Goal: Transaction & Acquisition: Purchase product/service

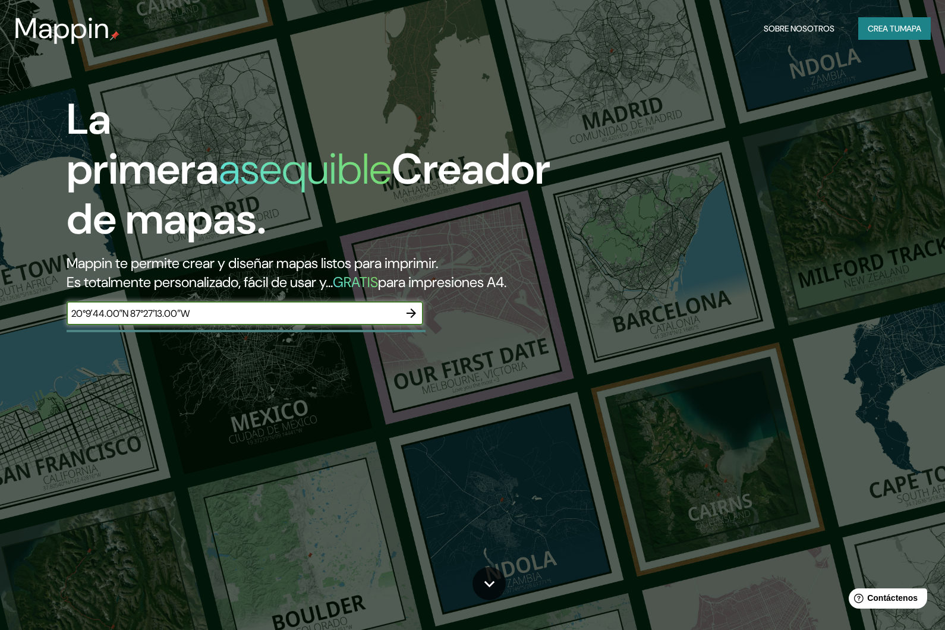
type input "20°9′44.00″N 87°27′13.00″W"
click at [416, 320] on icon "button" at bounding box center [411, 313] width 14 height 14
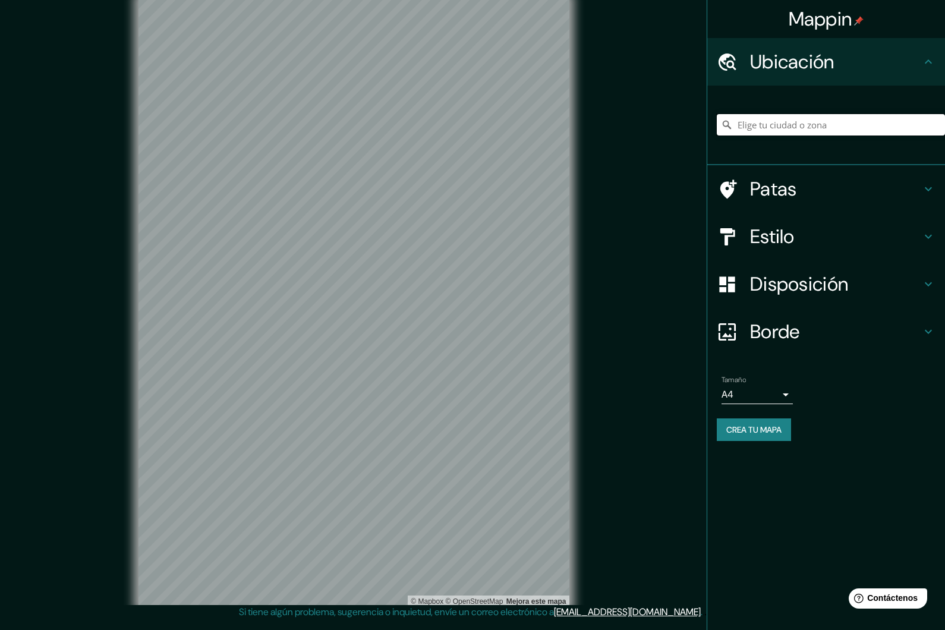
click at [781, 124] on input "Elige tu ciudad o zona" at bounding box center [831, 124] width 228 height 21
paste input "20°9′44.00″N 87°27′13.00″W"
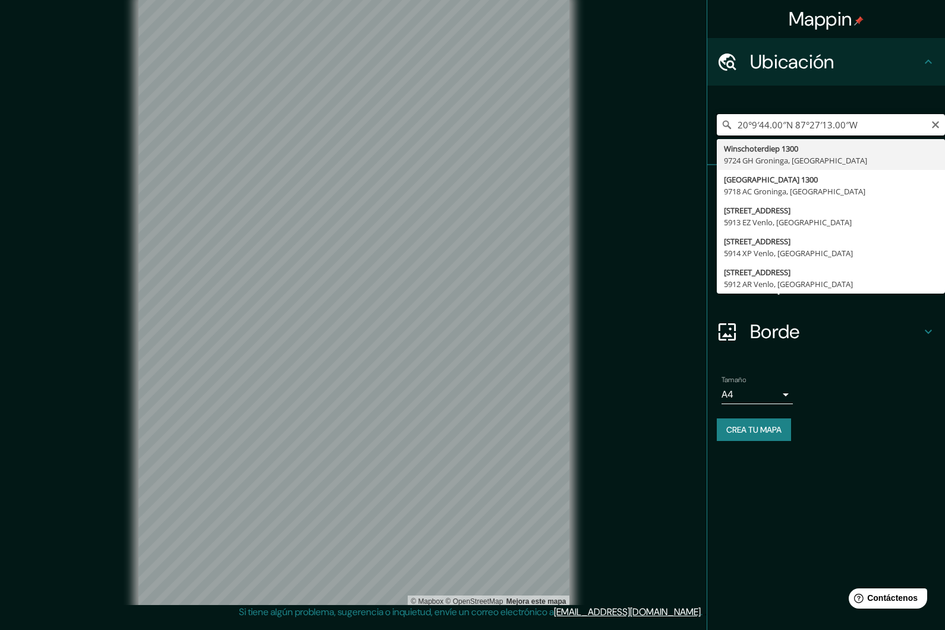
type input "Winschoterdiep 1300, 9724 [GEOGRAPHIC_DATA], [GEOGRAPHIC_DATA]"
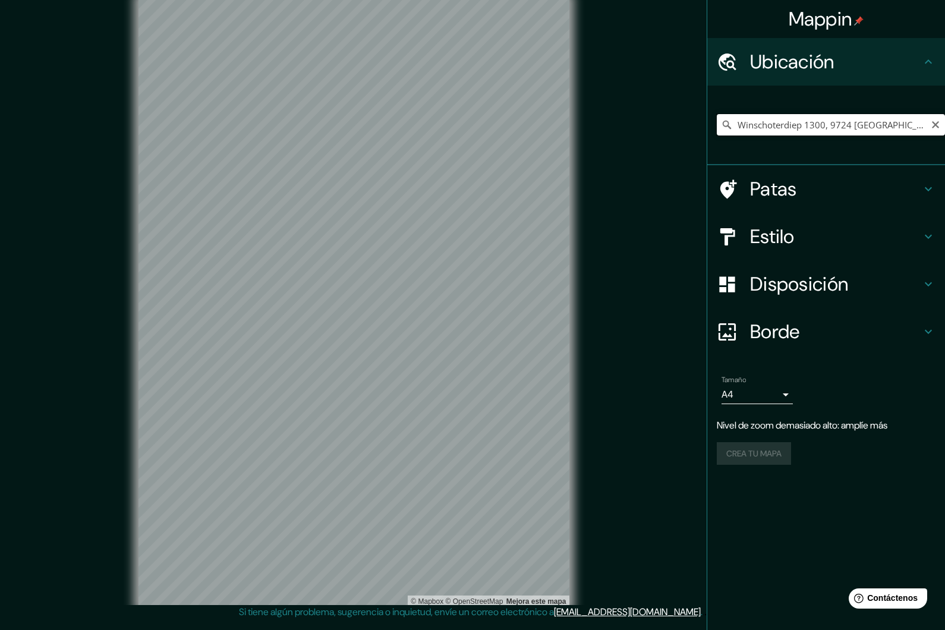
click at [940, 128] on input "Winschoterdiep 1300, 9724 [GEOGRAPHIC_DATA], [GEOGRAPHIC_DATA]" at bounding box center [831, 124] width 228 height 21
click at [937, 131] on input "Winschoterdiep 1300, 9724 [GEOGRAPHIC_DATA], [GEOGRAPHIC_DATA]" at bounding box center [831, 124] width 228 height 21
click at [808, 128] on input "Winschoterdiep 1300, 9724 [GEOGRAPHIC_DATA], [GEOGRAPHIC_DATA]" at bounding box center [831, 124] width 228 height 21
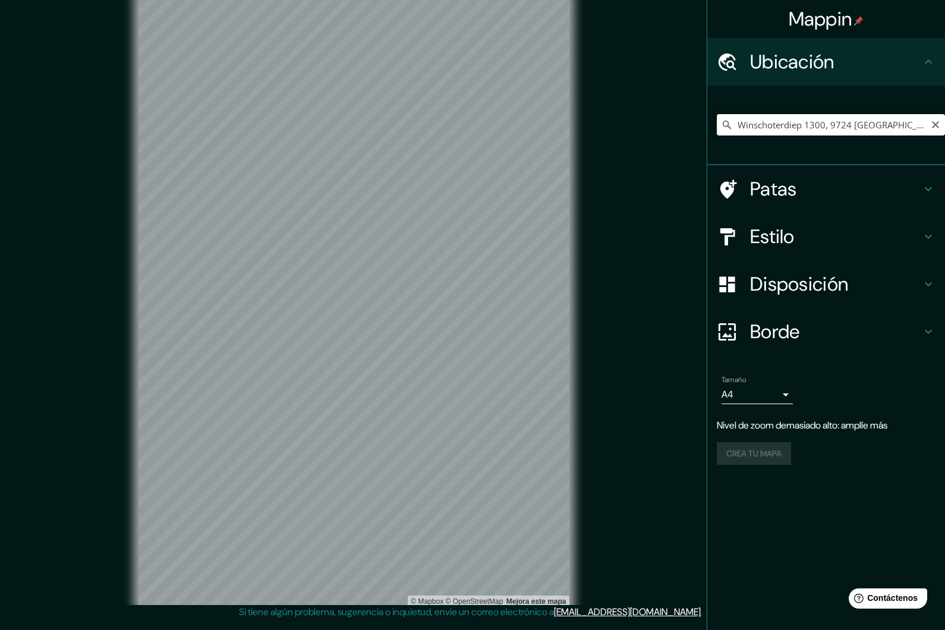
click at [927, 122] on input "Winschoterdiep 1300, 9724 [GEOGRAPHIC_DATA], [GEOGRAPHIC_DATA]" at bounding box center [831, 124] width 228 height 21
click at [937, 123] on icon "Claro" at bounding box center [935, 124] width 7 height 7
click at [880, 121] on input "Elige tu ciudad o zona" at bounding box center [831, 124] width 228 height 21
click at [873, 131] on input "Tulum, [GEOGRAPHIC_DATA], [GEOGRAPHIC_DATA]" at bounding box center [831, 124] width 228 height 21
click at [833, 240] on h4 "Estilo" at bounding box center [835, 237] width 171 height 24
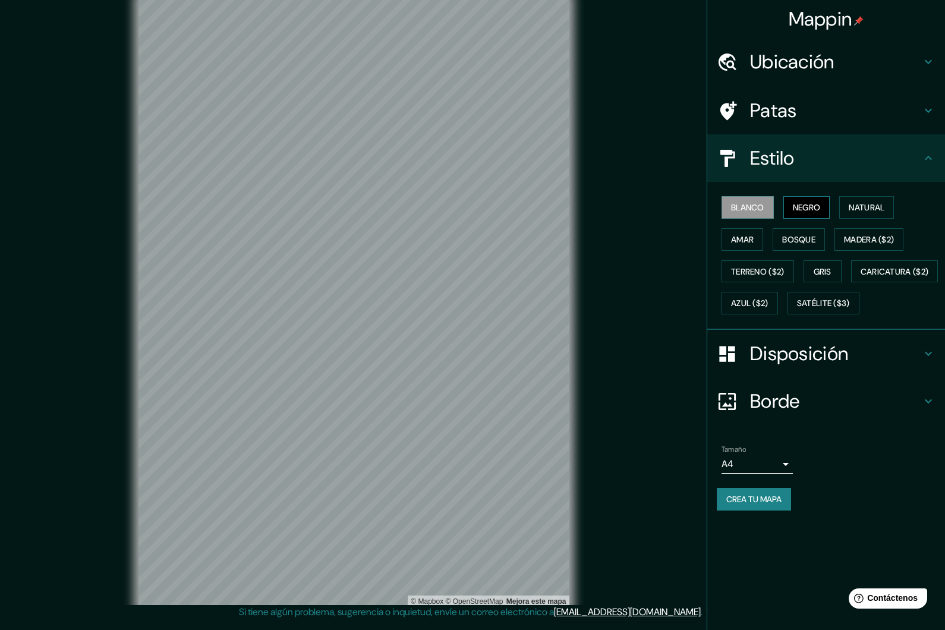
click at [805, 206] on font "Negro" at bounding box center [807, 207] width 28 height 11
click at [875, 209] on font "Natural" at bounding box center [867, 207] width 36 height 11
click at [835, 68] on font "Ubicación" at bounding box center [792, 61] width 84 height 25
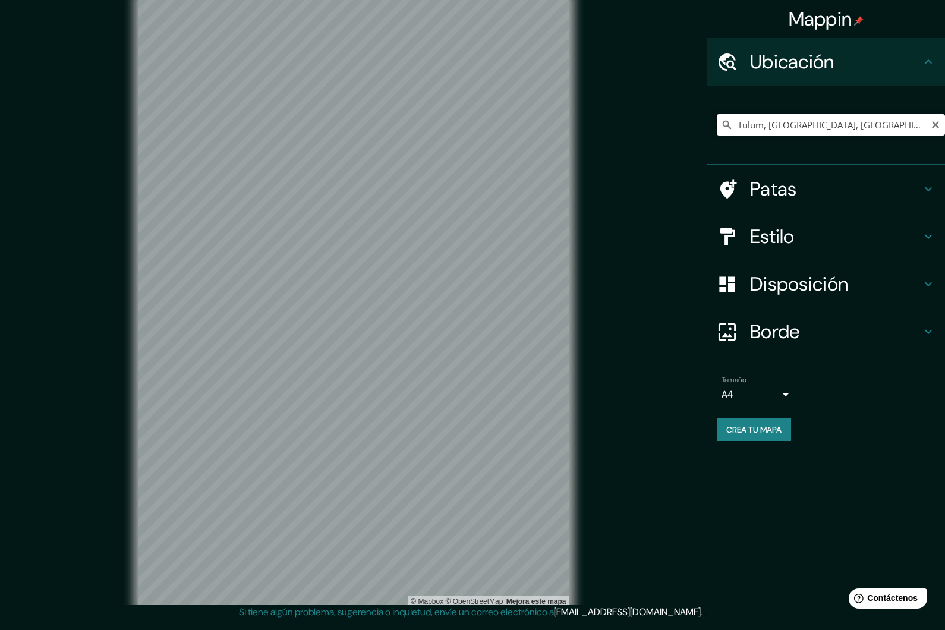
click at [899, 133] on input "Tulum, Quintana Roo, México" at bounding box center [831, 124] width 228 height 21
click at [893, 128] on input "Tulum, Quintana Roo, México" at bounding box center [831, 124] width 228 height 21
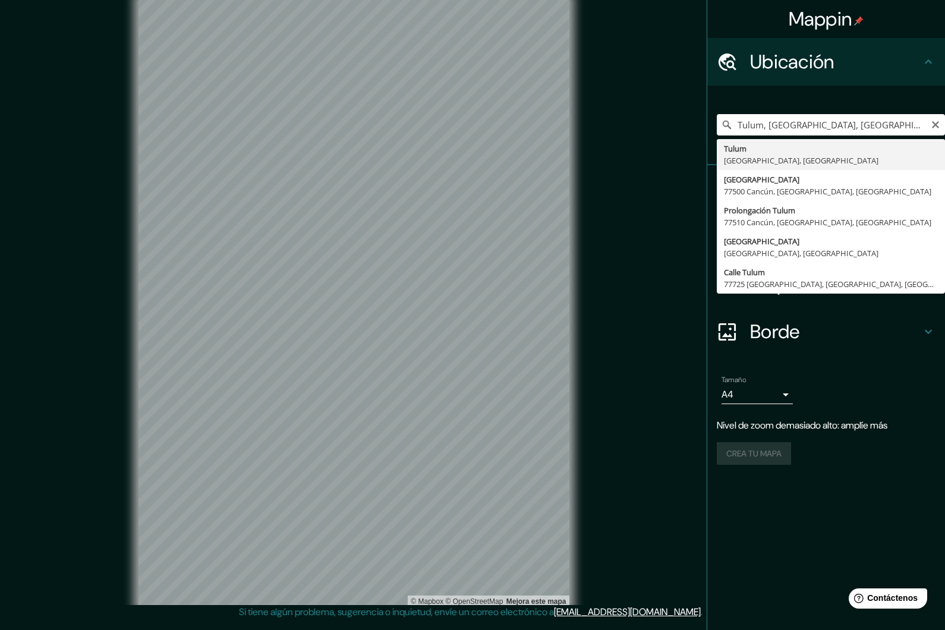
type input "Tulum, Quintana Roo, México"
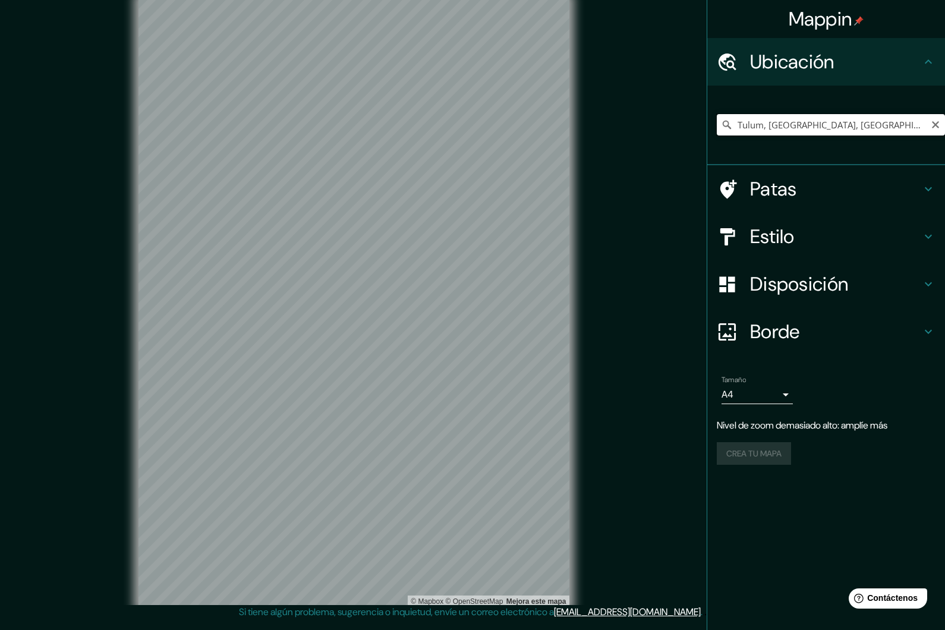
click at [865, 122] on input "Tulum, Quintana Roo, México" at bounding box center [831, 124] width 228 height 21
click at [934, 122] on icon "Claro" at bounding box center [935, 124] width 7 height 7
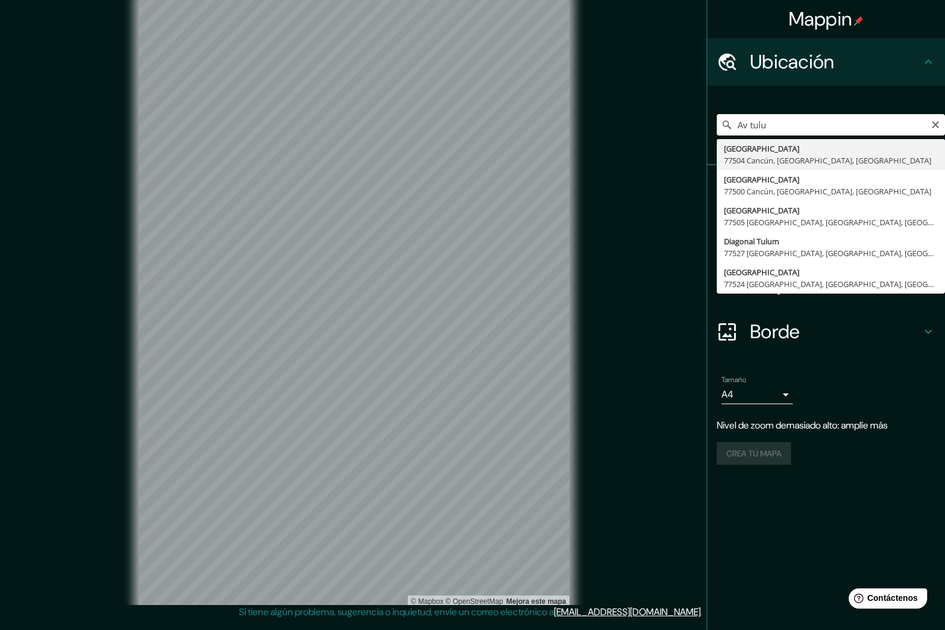
drag, startPoint x: 934, startPoint y: 122, endPoint x: 798, endPoint y: 185, distance: 150.3
click at [0, 0] on html "Mappin Ubicación Av tulu Avenida Acanceh 77504 Cancún, Quintana Roo, México Ave…" at bounding box center [472, 315] width 945 height 630
click at [798, 185] on h4 "Patas" at bounding box center [835, 189] width 171 height 24
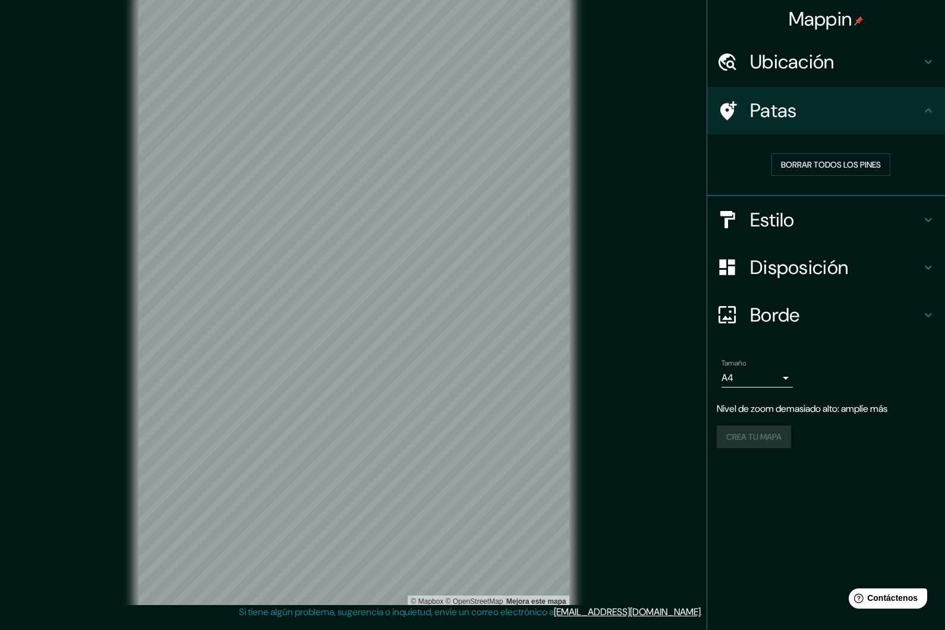
drag, startPoint x: 798, startPoint y: 185, endPoint x: 868, endPoint y: 267, distance: 107.9
click at [0, 0] on html "Mappin Ubicación Av tulu Avenida Acanceh 77504 Cancún, Quintana Roo, México Ave…" at bounding box center [472, 315] width 945 height 630
click at [868, 267] on h4 "Disposición" at bounding box center [835, 268] width 171 height 24
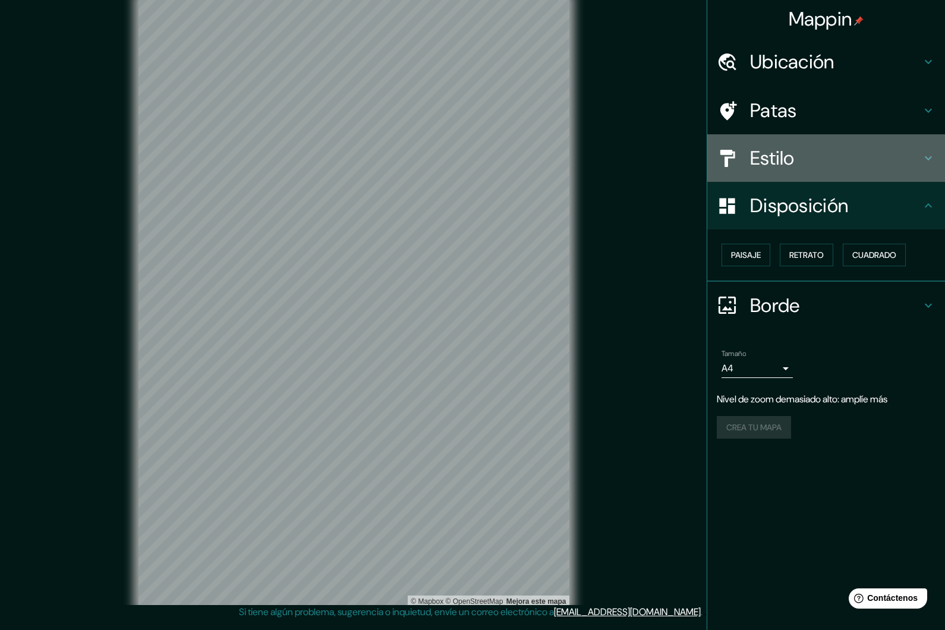
click at [775, 160] on font "Estilo" at bounding box center [772, 158] width 45 height 25
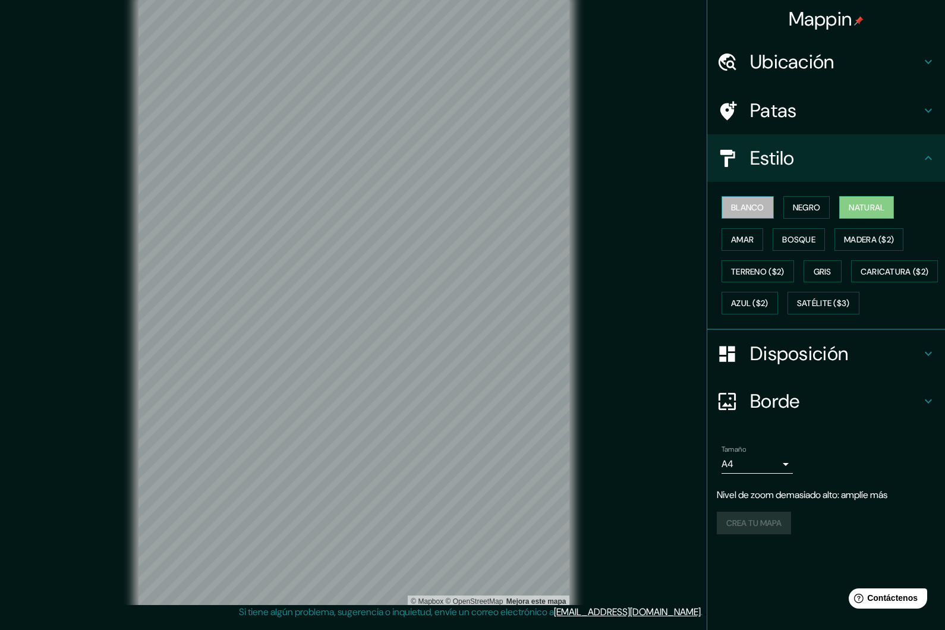
click at [749, 208] on font "Blanco" at bounding box center [747, 207] width 33 height 11
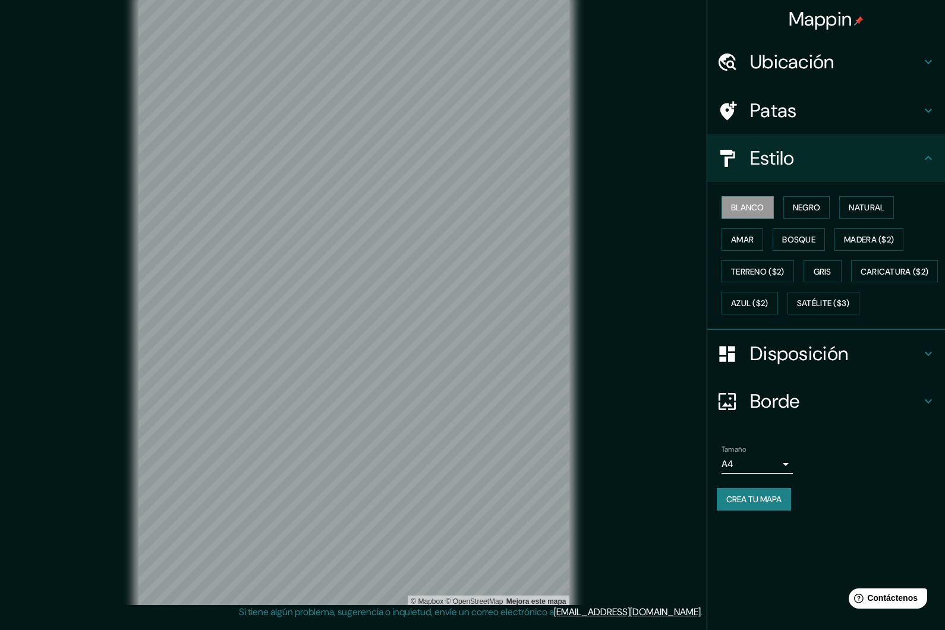
click at [811, 67] on font "Ubicación" at bounding box center [792, 61] width 84 height 25
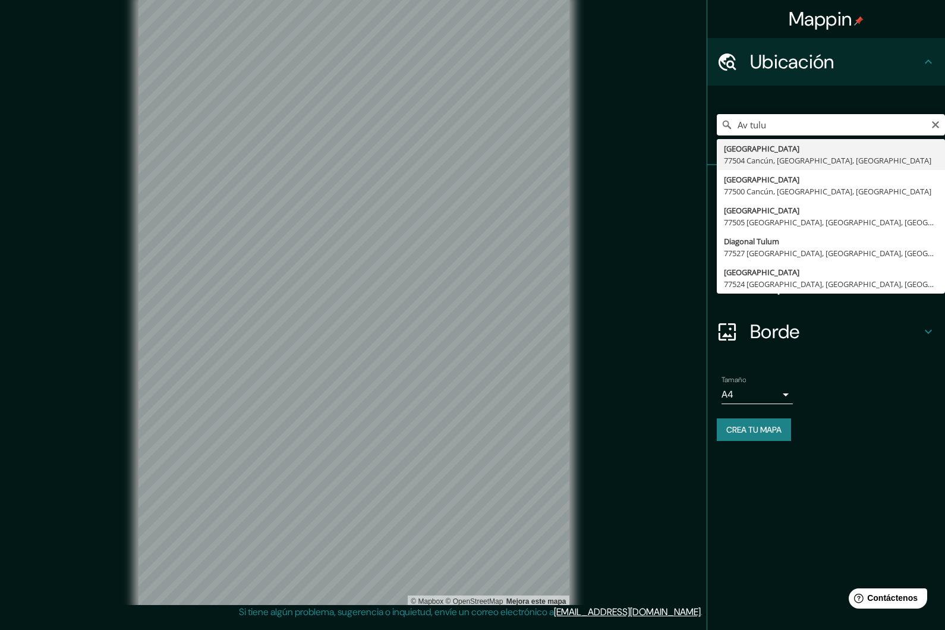
click at [942, 131] on input "Av tulu" at bounding box center [831, 124] width 228 height 21
click at [930, 124] on input "Av tulu" at bounding box center [831, 124] width 228 height 21
type input "A"
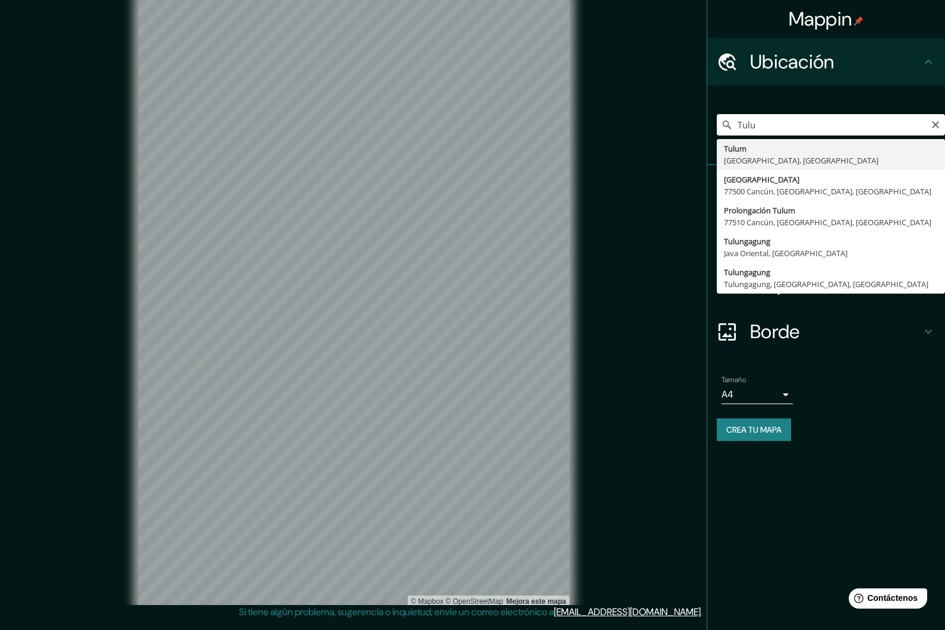
type input "Tulum, Quintana Roo, México"
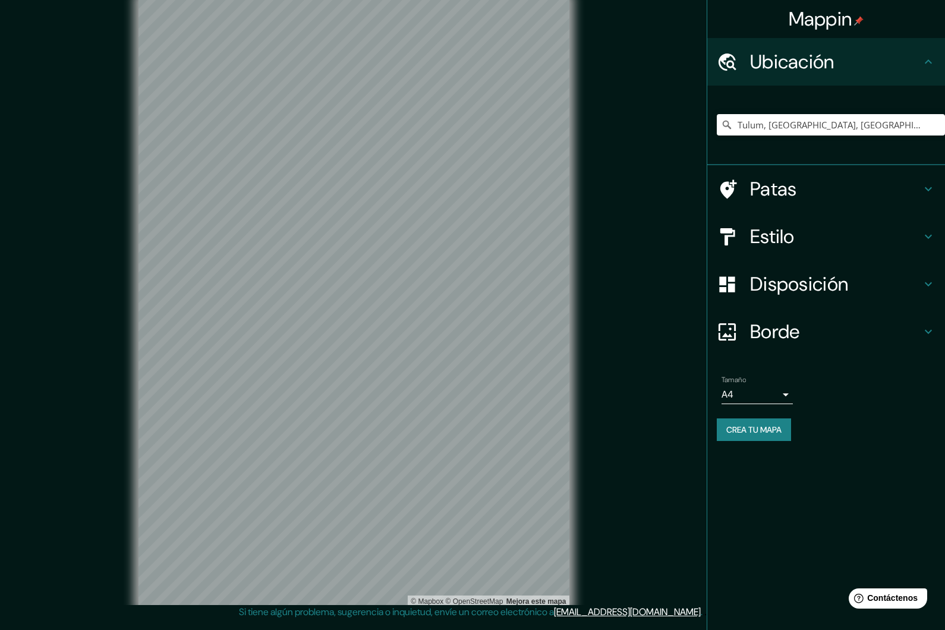
drag, startPoint x: 843, startPoint y: 152, endPoint x: 766, endPoint y: 429, distance: 288.2
click at [0, 0] on html "Mappin Ubicación Tulum, Quintana Roo, México Patas Estilo Disposición Borde Eli…" at bounding box center [472, 315] width 945 height 630
click at [766, 429] on font "Crea tu mapa" at bounding box center [753, 429] width 55 height 11
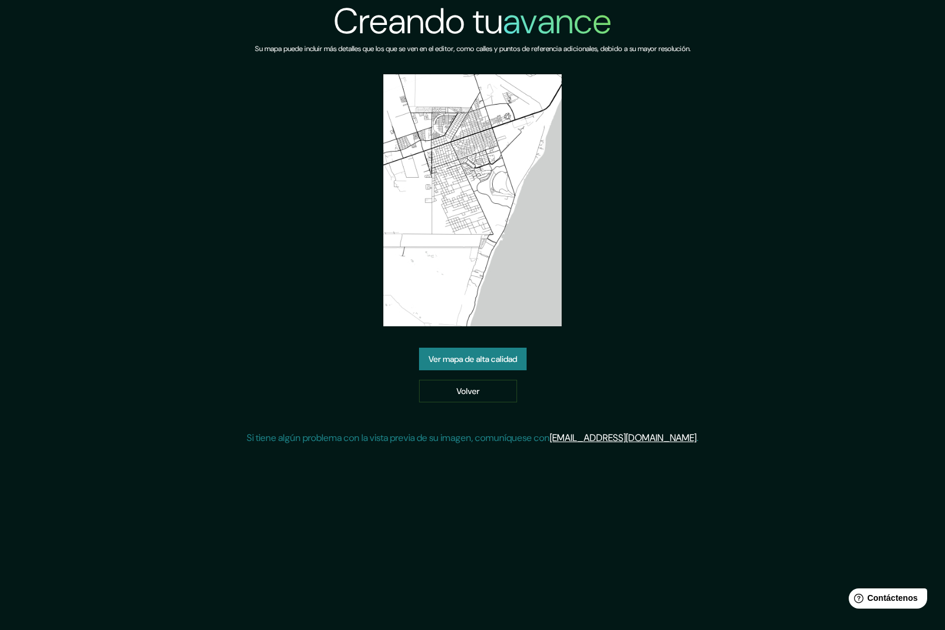
click at [484, 364] on font "Ver mapa de alta calidad" at bounding box center [473, 359] width 89 height 11
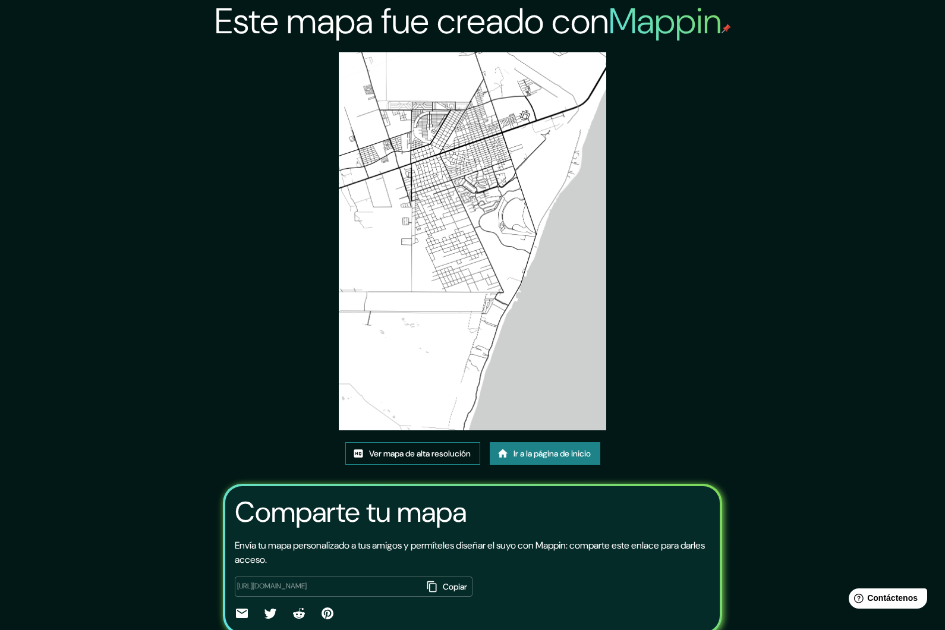
click at [437, 459] on font "Ver mapa de alta resolución" at bounding box center [420, 453] width 102 height 11
